Goal: Find specific page/section: Find specific page/section

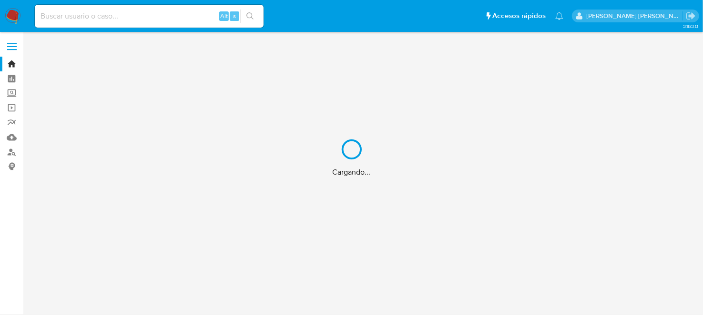
click at [72, 25] on div "Cargando..." at bounding box center [351, 157] width 703 height 315
click at [72, 20] on div "Cargando..." at bounding box center [351, 157] width 703 height 315
drag, startPoint x: 72, startPoint y: 20, endPoint x: 79, endPoint y: 18, distance: 6.5
click at [73, 20] on div "Cargando..." at bounding box center [351, 157] width 703 height 315
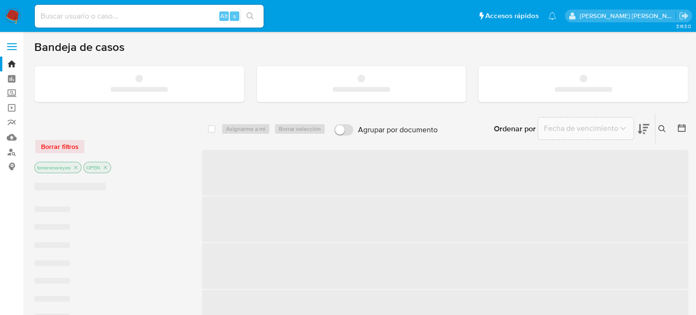
click at [79, 18] on input at bounding box center [149, 16] width 229 height 12
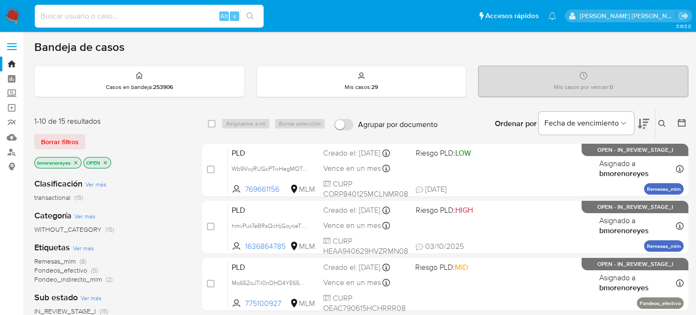
paste input "1691184025"
type input "1691184025"
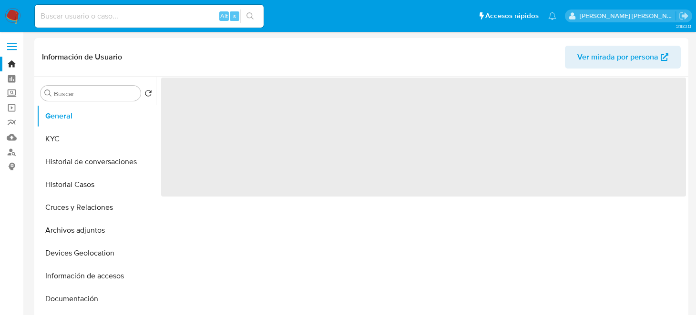
select select "10"
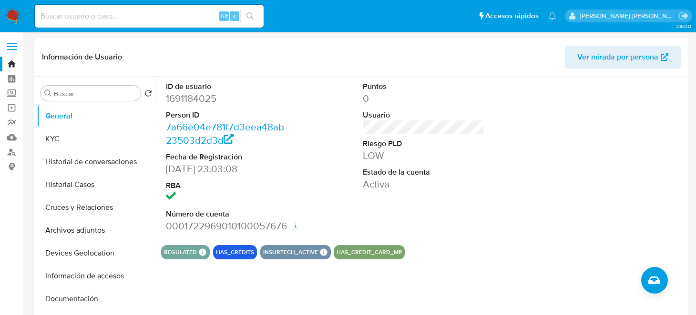
drag, startPoint x: 74, startPoint y: 184, endPoint x: 221, endPoint y: 183, distance: 147.2
click at [74, 184] on button "Historial Casos" at bounding box center [96, 184] width 119 height 23
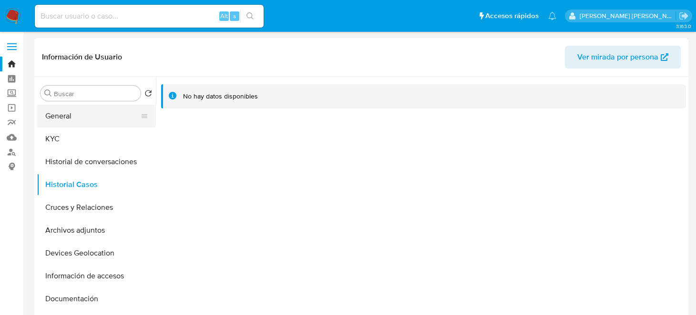
click at [73, 111] on button "General" at bounding box center [92, 116] width 111 height 23
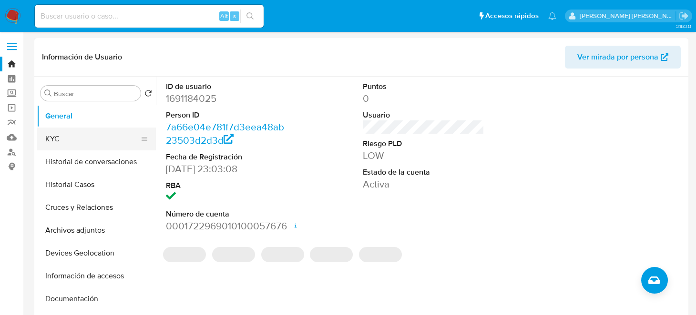
click at [74, 136] on button "KYC" at bounding box center [92, 139] width 111 height 23
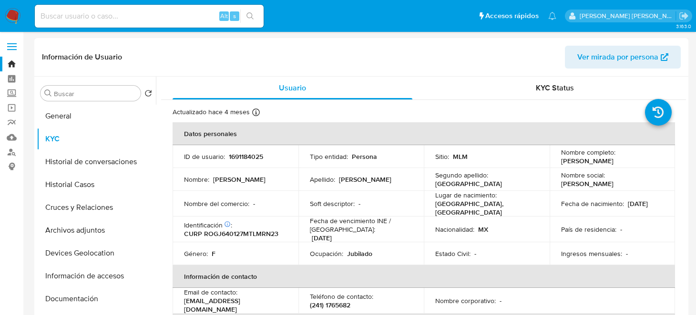
drag, startPoint x: 80, startPoint y: 184, endPoint x: 177, endPoint y: 197, distance: 97.6
click at [80, 184] on button "Historial Casos" at bounding box center [96, 184] width 119 height 23
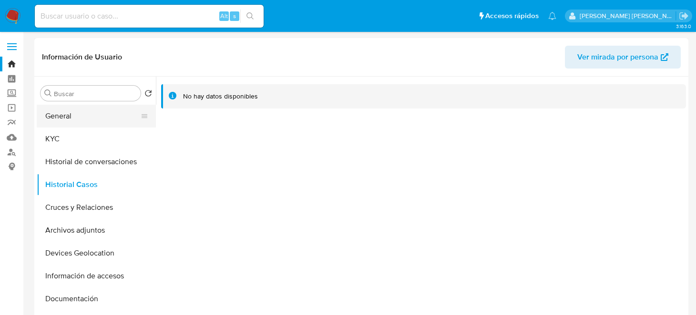
click at [80, 123] on button "General" at bounding box center [92, 116] width 111 height 23
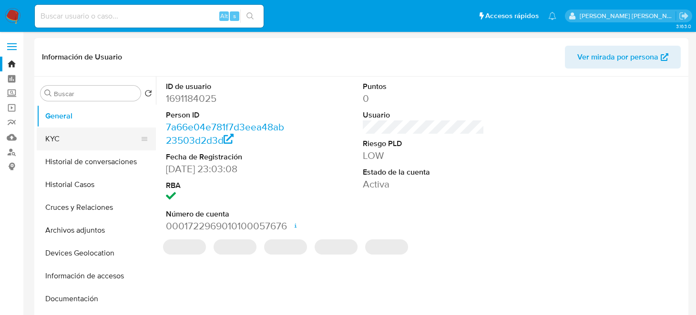
click at [94, 139] on button "KYC" at bounding box center [92, 139] width 111 height 23
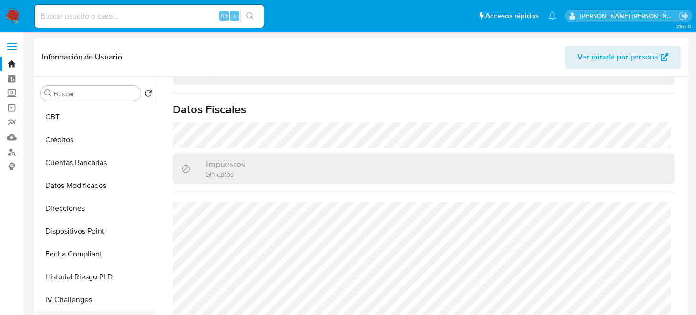
scroll to position [285, 0]
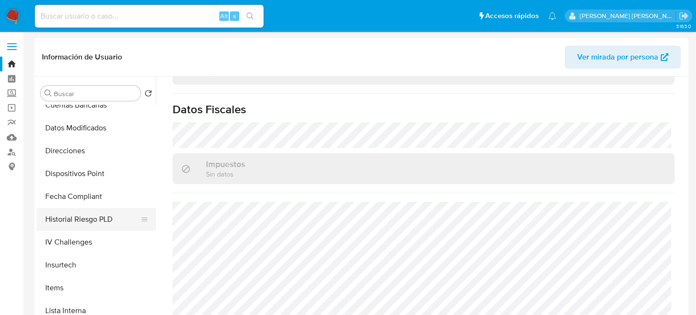
click at [93, 222] on button "Historial Riesgo PLD" at bounding box center [92, 219] width 111 height 23
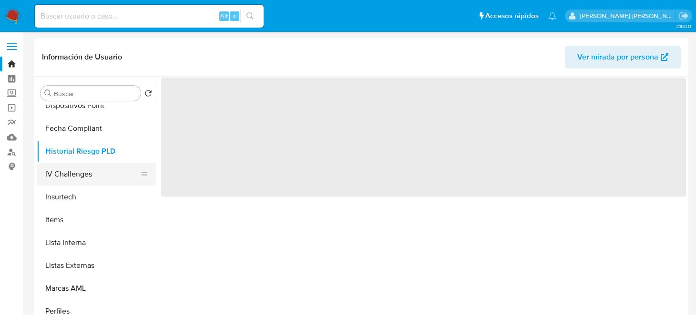
scroll to position [429, 0]
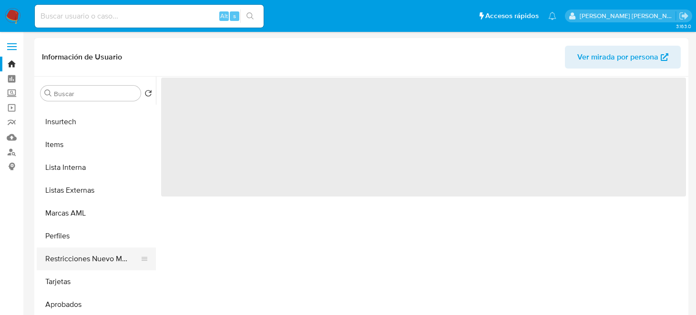
click at [94, 256] on button "Restricciones Nuevo Mundo" at bounding box center [92, 259] width 111 height 23
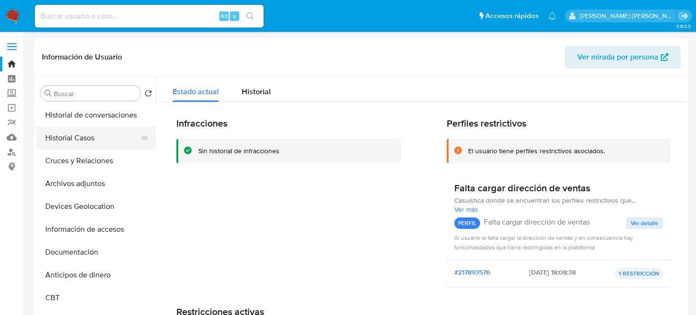
scroll to position [0, 0]
click at [77, 144] on button "KYC" at bounding box center [92, 139] width 111 height 23
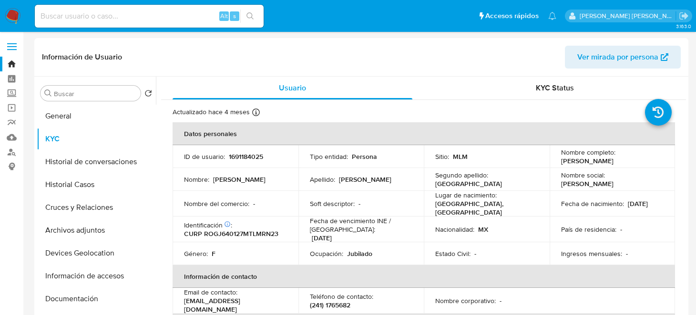
click at [76, 22] on input at bounding box center [149, 16] width 229 height 12
paste input "1707224067"
type input "1707224067"
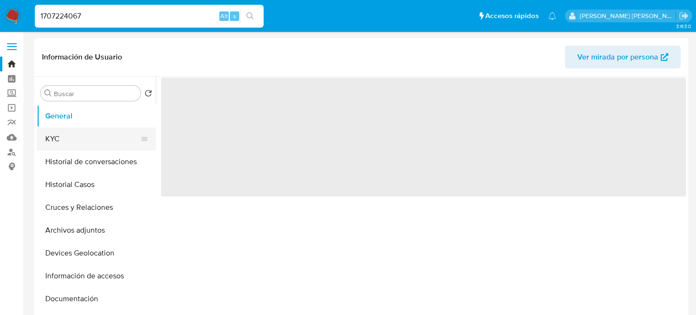
select select "10"
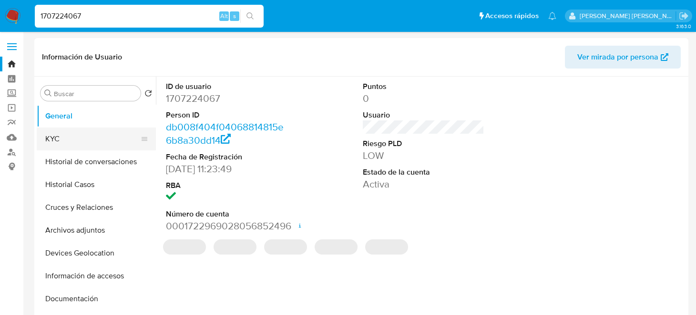
click at [67, 133] on button "KYC" at bounding box center [92, 139] width 111 height 23
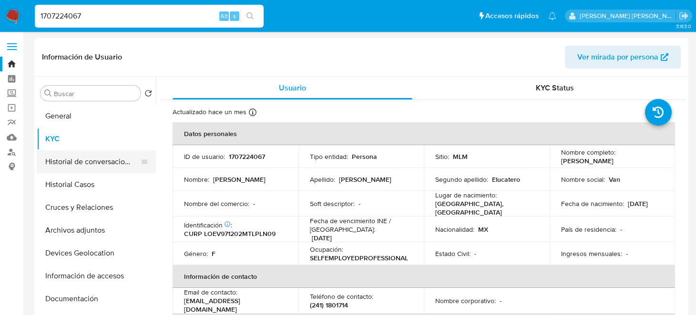
click at [55, 162] on button "Historial de conversaciones" at bounding box center [92, 162] width 111 height 23
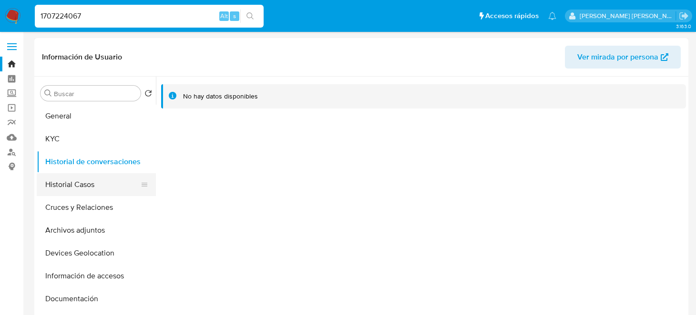
click at [89, 189] on button "Historial Casos" at bounding box center [92, 184] width 111 height 23
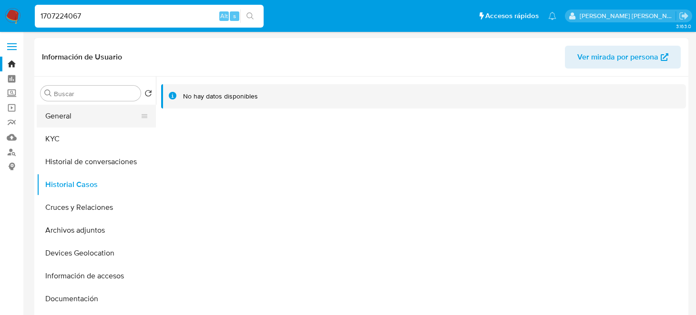
click at [83, 120] on button "General" at bounding box center [92, 116] width 111 height 23
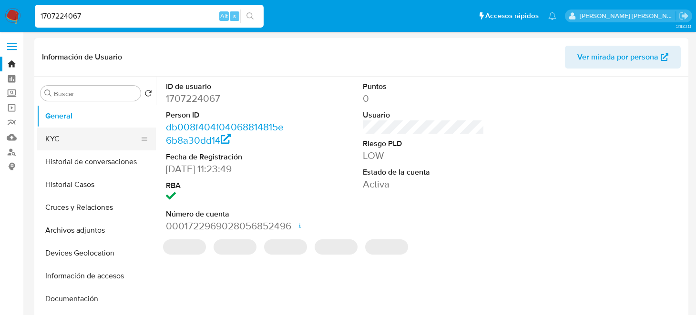
click at [91, 135] on button "KYC" at bounding box center [92, 139] width 111 height 23
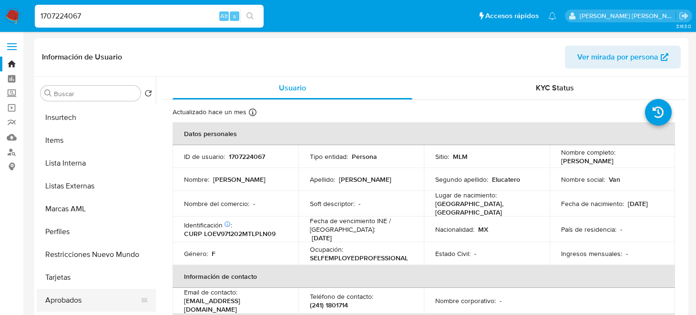
scroll to position [471, 0]
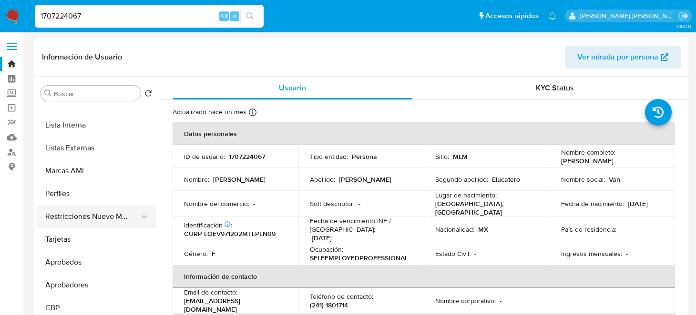
click at [100, 216] on button "Restricciones Nuevo Mundo" at bounding box center [92, 216] width 111 height 23
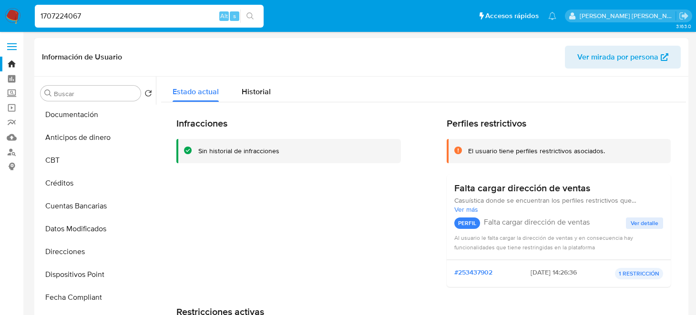
scroll to position [0, 0]
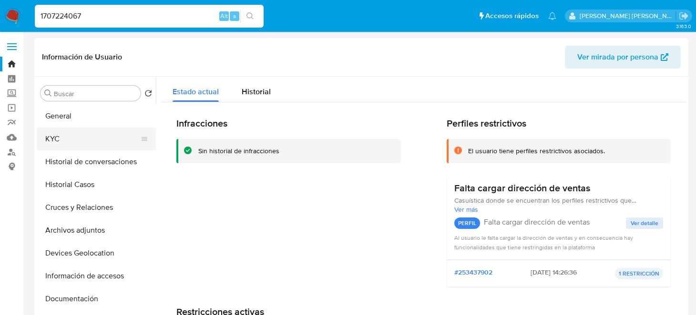
click at [59, 135] on button "KYC" at bounding box center [92, 139] width 111 height 23
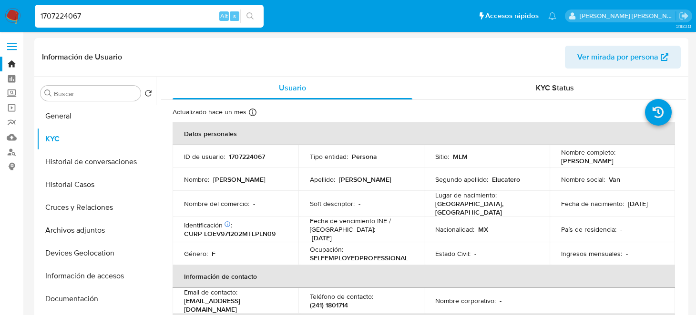
drag, startPoint x: 117, startPoint y: 20, endPoint x: 41, endPoint y: 16, distance: 75.9
click at [41, 16] on input "1707224067" at bounding box center [149, 16] width 229 height 12
paste input "716235770"
type input "716235770"
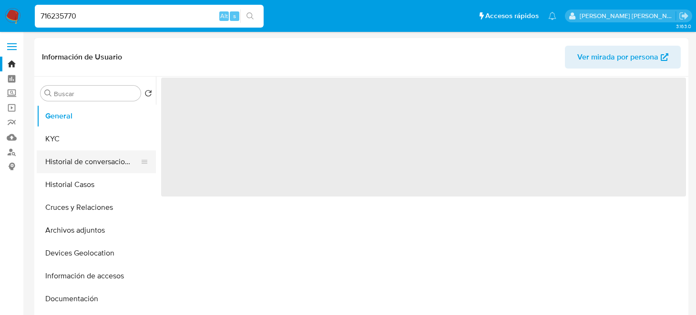
select select "10"
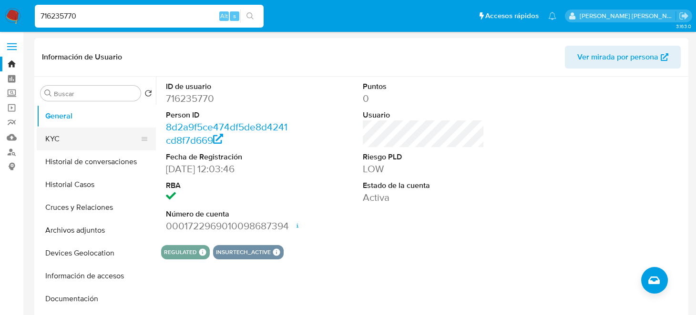
drag, startPoint x: 79, startPoint y: 143, endPoint x: 109, endPoint y: 145, distance: 29.6
click at [78, 143] on button "KYC" at bounding box center [92, 139] width 111 height 23
